Goal: Information Seeking & Learning: Learn about a topic

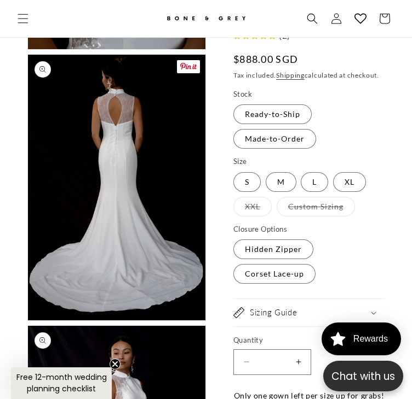
scroll to position [2292, 0]
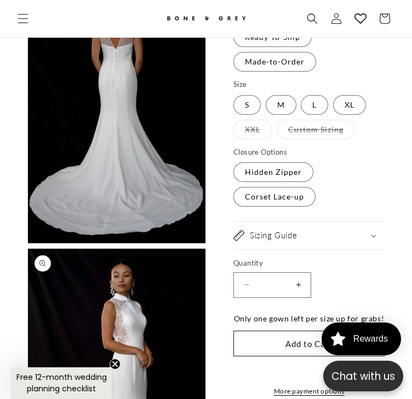
click at [28, 244] on button "Open media 9 in modal" at bounding box center [28, 244] width 0 height 0
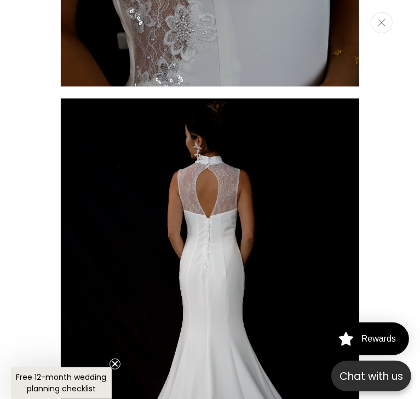
click at [378, 19] on icon "Close" at bounding box center [382, 22] width 8 height 7
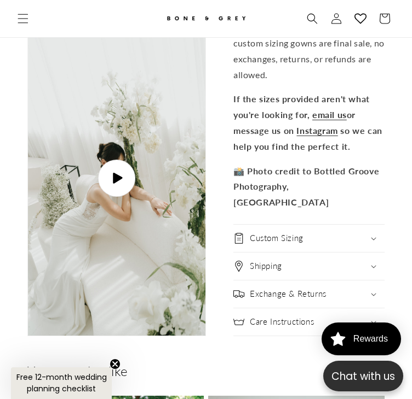
click at [110, 187] on span "Play video" at bounding box center [116, 178] width 37 height 37
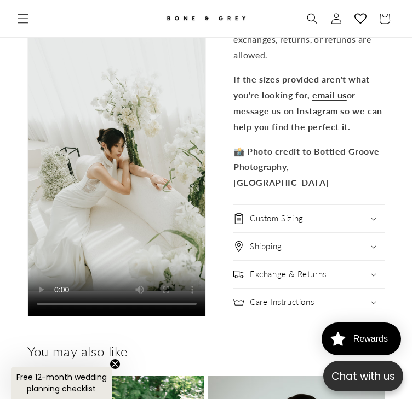
scroll to position [0, 698]
click at [271, 219] on h2 "Custom Sizing" at bounding box center [277, 218] width 54 height 11
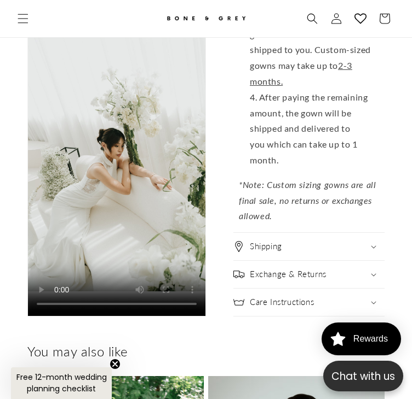
click at [268, 243] on h2 "Shipping" at bounding box center [266, 246] width 32 height 11
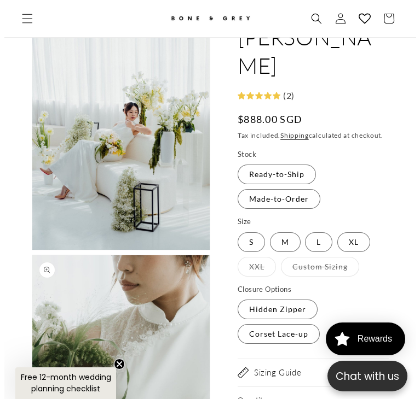
scroll to position [0, 0]
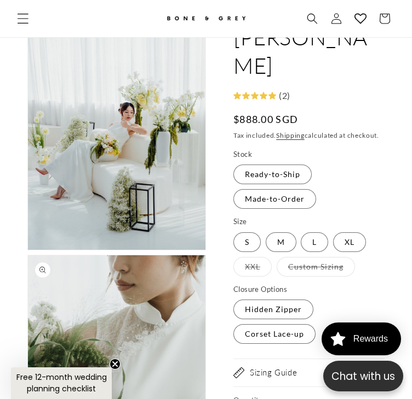
click at [15, 16] on span "Menu" at bounding box center [23, 19] width 24 height 24
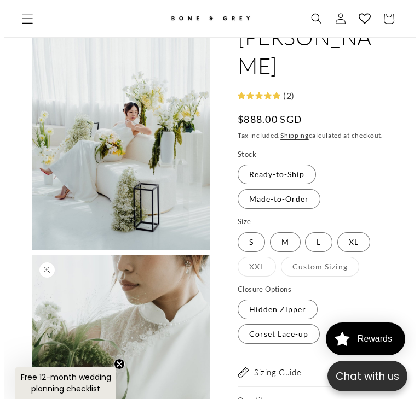
scroll to position [3588, 0]
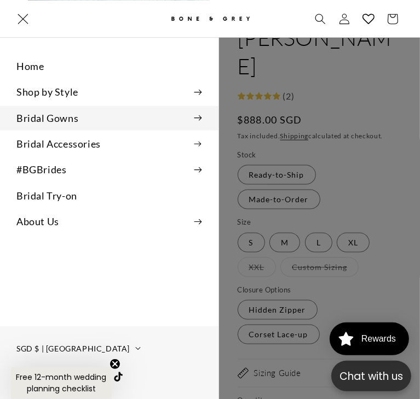
click at [204, 118] on summary "Bridal Gowns" at bounding box center [109, 118] width 218 height 25
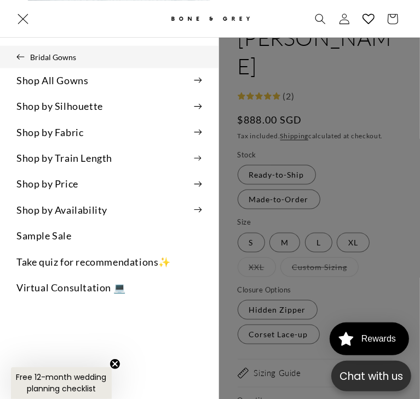
scroll to position [0, 357]
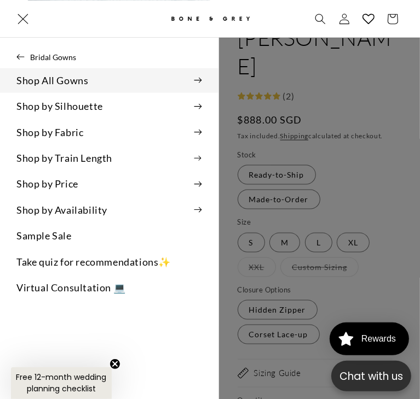
click at [198, 84] on summary "Shop All Gowns" at bounding box center [109, 80] width 218 height 25
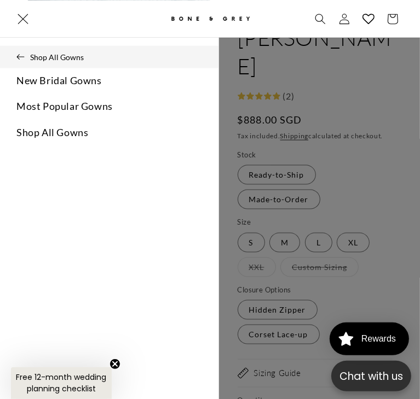
click at [16, 60] on button "Shop All Gowns" at bounding box center [109, 56] width 218 height 22
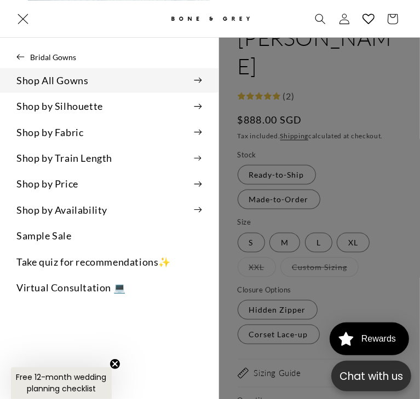
click at [200, 82] on icon at bounding box center [198, 80] width 8 height 6
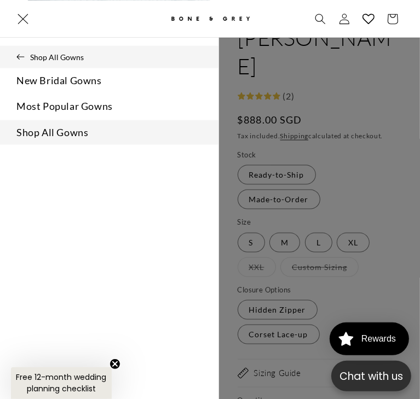
scroll to position [0, 715]
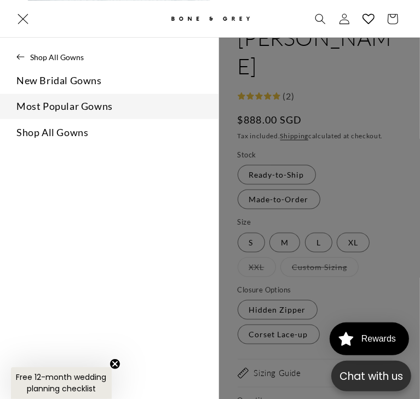
drag, startPoint x: 69, startPoint y: 129, endPoint x: 60, endPoint y: 107, distance: 23.6
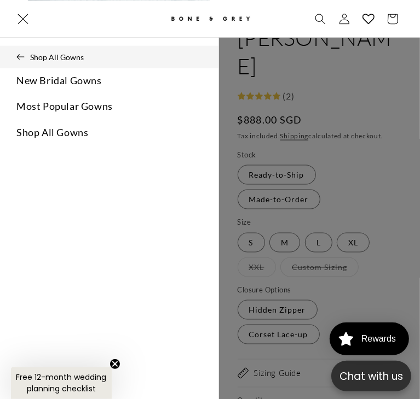
click at [24, 59] on icon at bounding box center [20, 57] width 8 height 6
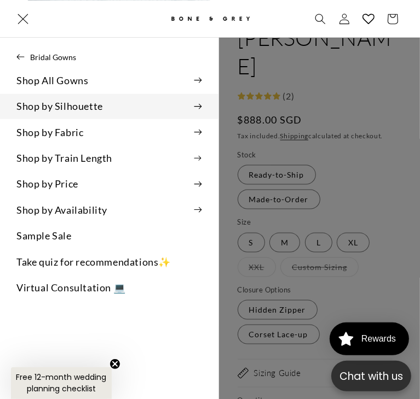
click at [206, 106] on summary "Shop by Silhouette" at bounding box center [109, 106] width 218 height 25
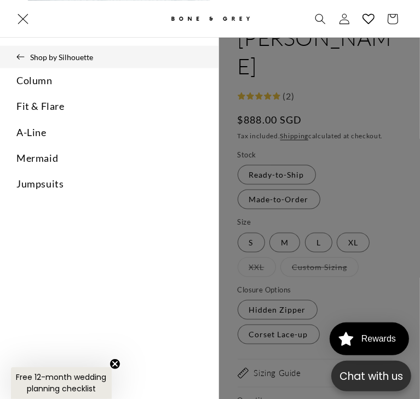
click at [14, 55] on button "Shop by Silhouette" at bounding box center [109, 56] width 218 height 22
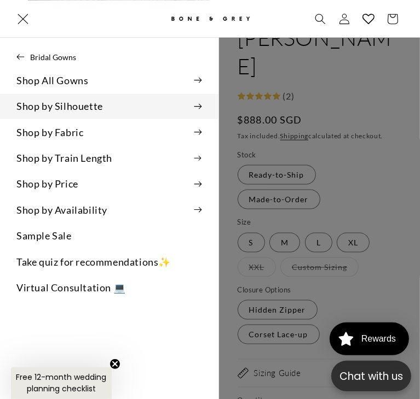
click at [196, 101] on summary "Shop by Silhouette" at bounding box center [109, 106] width 218 height 25
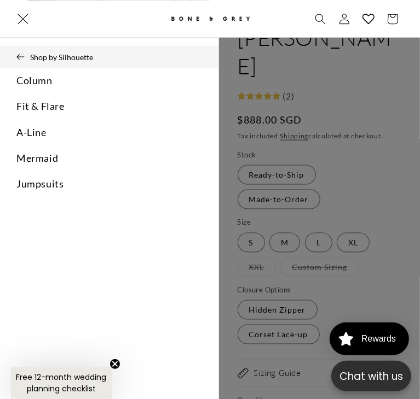
click at [21, 57] on icon at bounding box center [20, 57] width 8 height 6
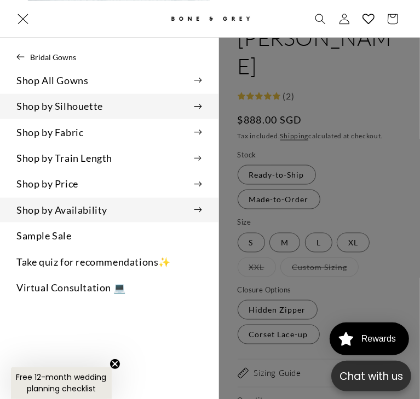
scroll to position [0, 357]
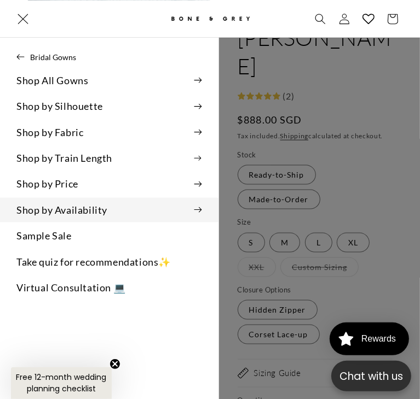
click at [204, 206] on summary "Shop by Availability" at bounding box center [109, 210] width 218 height 25
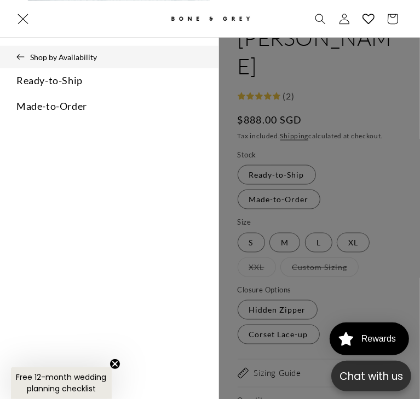
click at [20, 52] on button "Shop by Availability" at bounding box center [109, 56] width 218 height 22
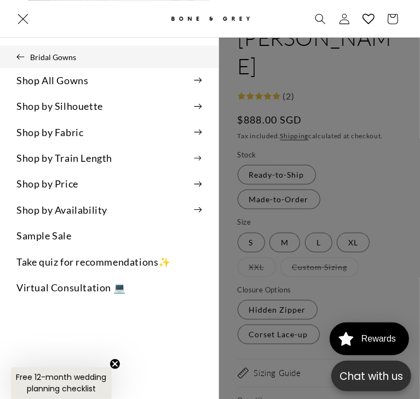
click at [20, 52] on button "Bridal Gowns" at bounding box center [109, 56] width 218 height 22
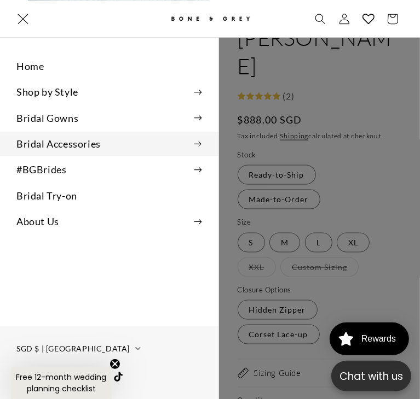
scroll to position [0, 715]
click at [201, 147] on summary "Bridal Accessories" at bounding box center [109, 143] width 218 height 25
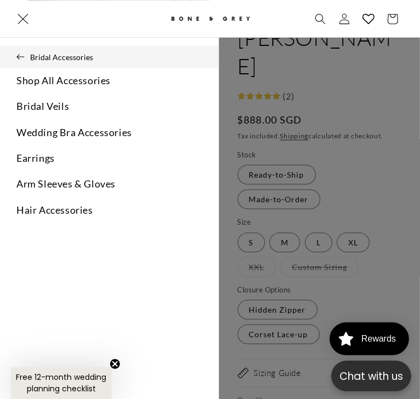
click at [57, 60] on button "Bridal Accessories" at bounding box center [109, 56] width 218 height 22
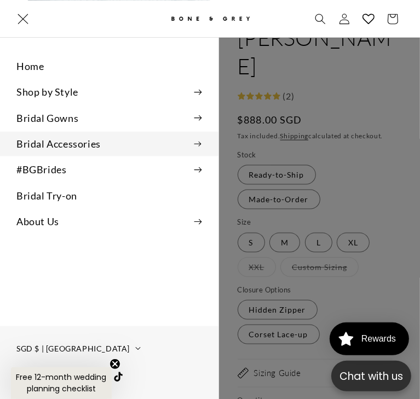
click at [45, 142] on summary "Bridal Accessories" at bounding box center [109, 143] width 218 height 25
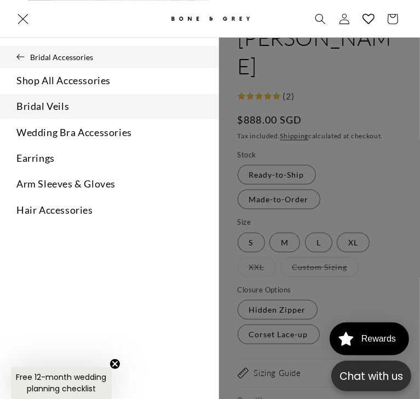
scroll to position [0, 0]
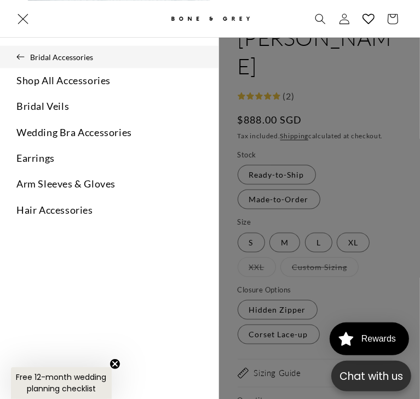
click at [55, 57] on button "Bridal Accessories" at bounding box center [109, 56] width 218 height 22
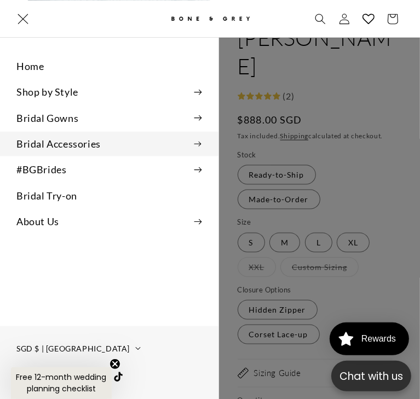
click at [42, 138] on summary "Bridal Accessories" at bounding box center [109, 143] width 218 height 25
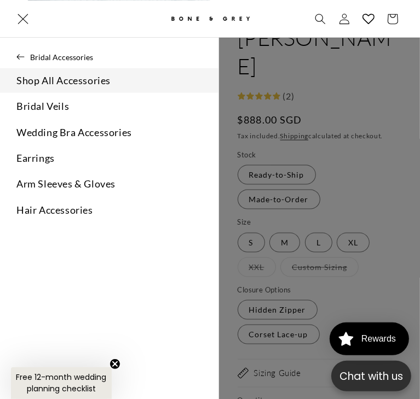
click at [61, 77] on link "Shop All Accessories" at bounding box center [109, 80] width 218 height 25
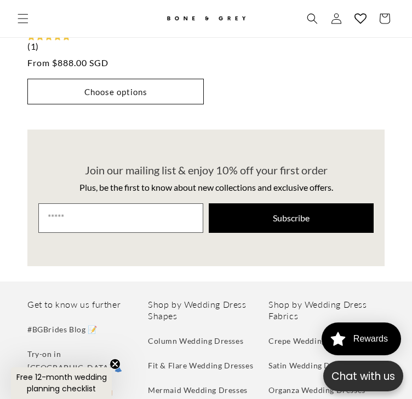
scroll to position [3552, 0]
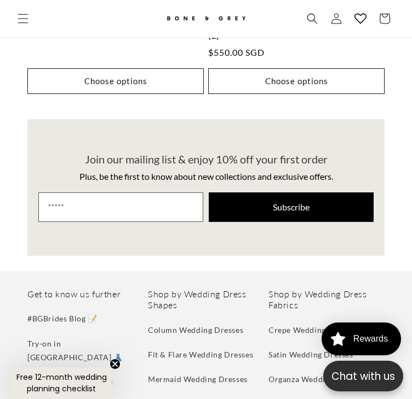
scroll to position [924, 0]
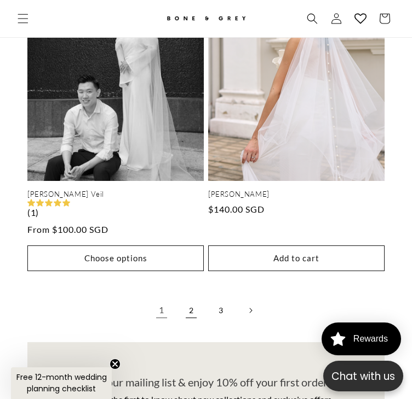
click at [196, 299] on link "2" at bounding box center [191, 311] width 24 height 24
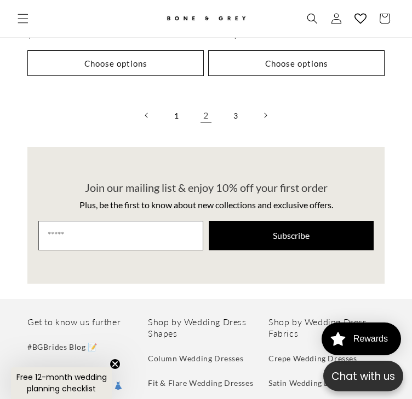
scroll to position [4262, 0]
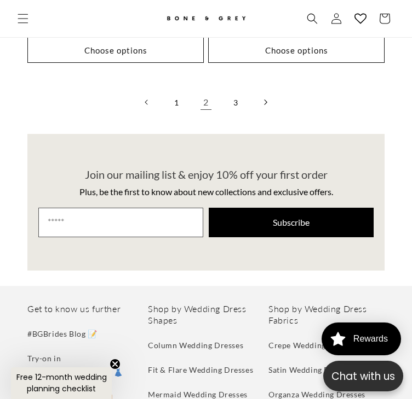
click at [266, 90] on link "Next page" at bounding box center [265, 102] width 24 height 24
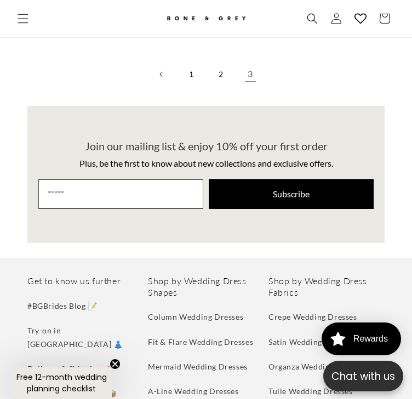
scroll to position [924, 0]
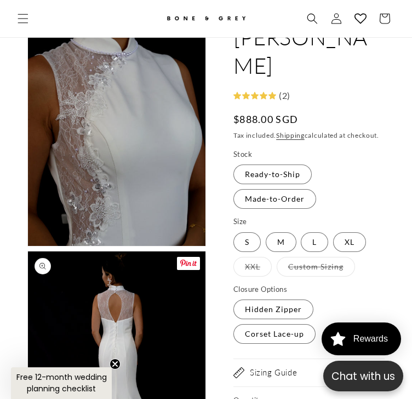
scroll to position [1909, 0]
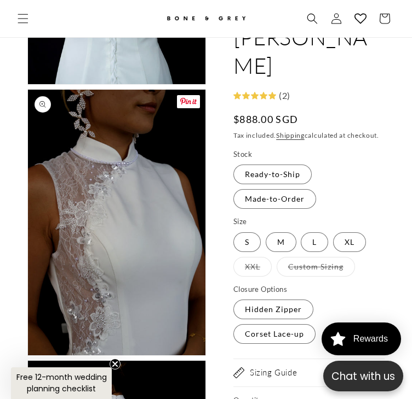
click at [28, 356] on button "Open media 8 in modal" at bounding box center [28, 356] width 0 height 0
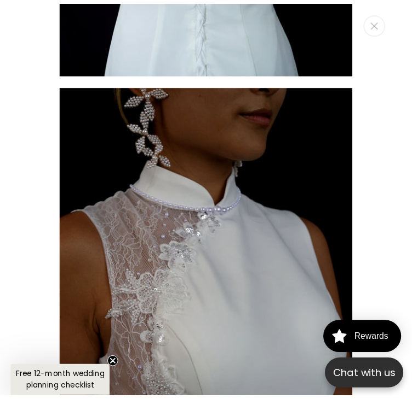
scroll to position [0, 715]
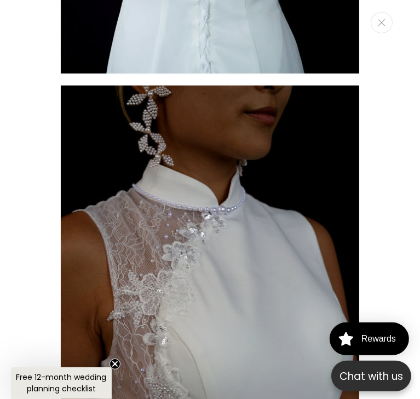
click at [405, 180] on div "Media gallery" at bounding box center [210, 199] width 420 height 399
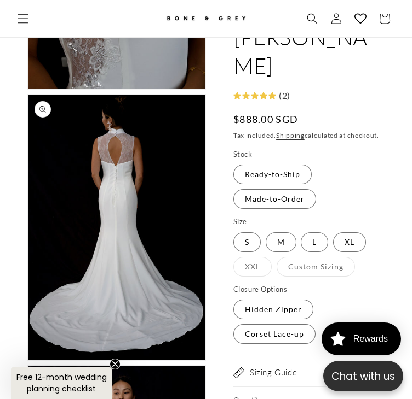
scroll to position [2182, 0]
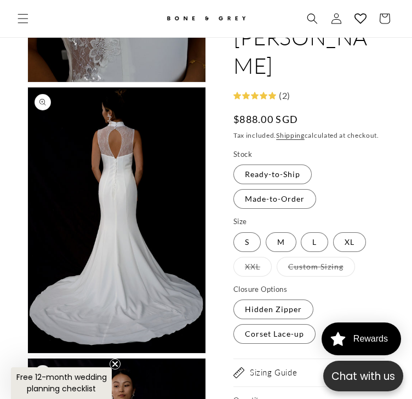
click at [263, 368] on h2 "Sizing Guide" at bounding box center [273, 373] width 47 height 11
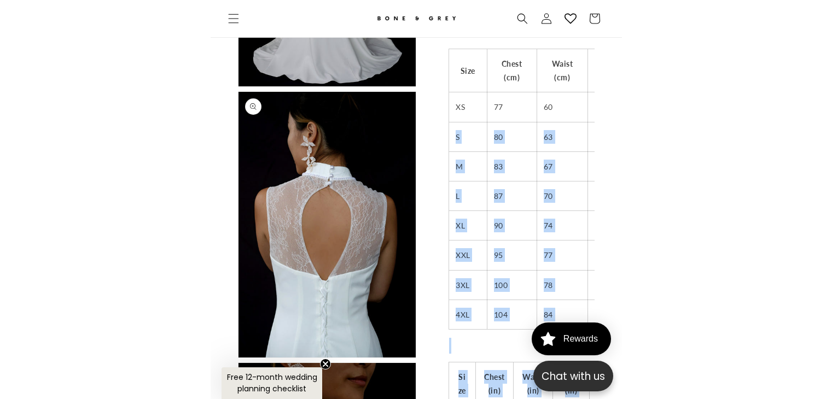
scroll to position [0, 44]
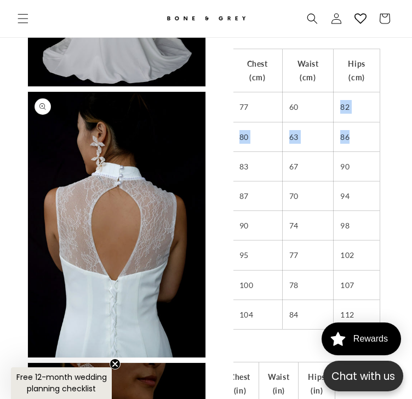
drag, startPoint x: 346, startPoint y: 113, endPoint x: 309, endPoint y: 183, distance: 78.8
click at [354, 160] on tbody "Size Chest (cm) Waist (cm) Hips (cm) XS 77 60 82 S 80 63 86 M 83 67 90 L 87 70 …" at bounding box center [286, 189] width 185 height 280
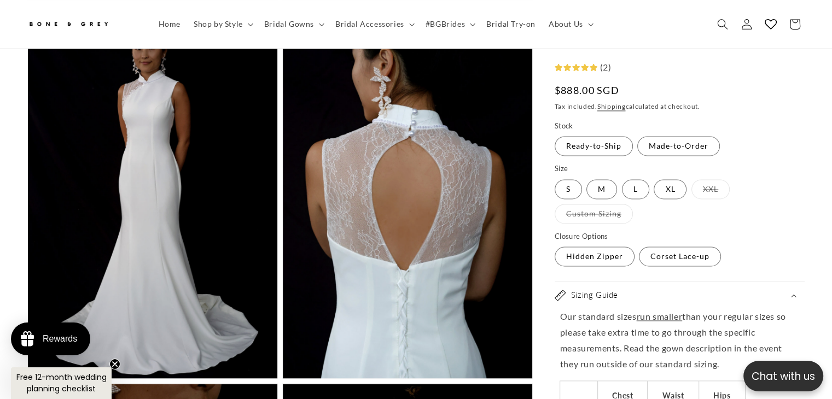
scroll to position [0, 0]
click at [411, 219] on fieldset "Size S Variant sold out or unavailable M Variant sold out or unavailable L Vari…" at bounding box center [680, 194] width 250 height 61
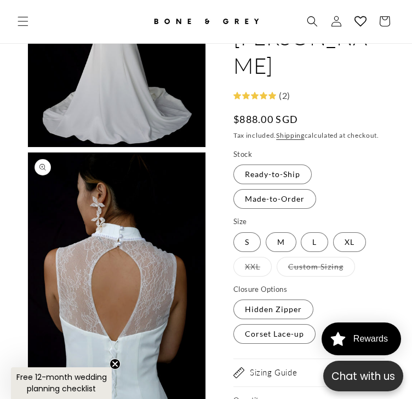
scroll to position [0, 349]
